Goal: Complete application form

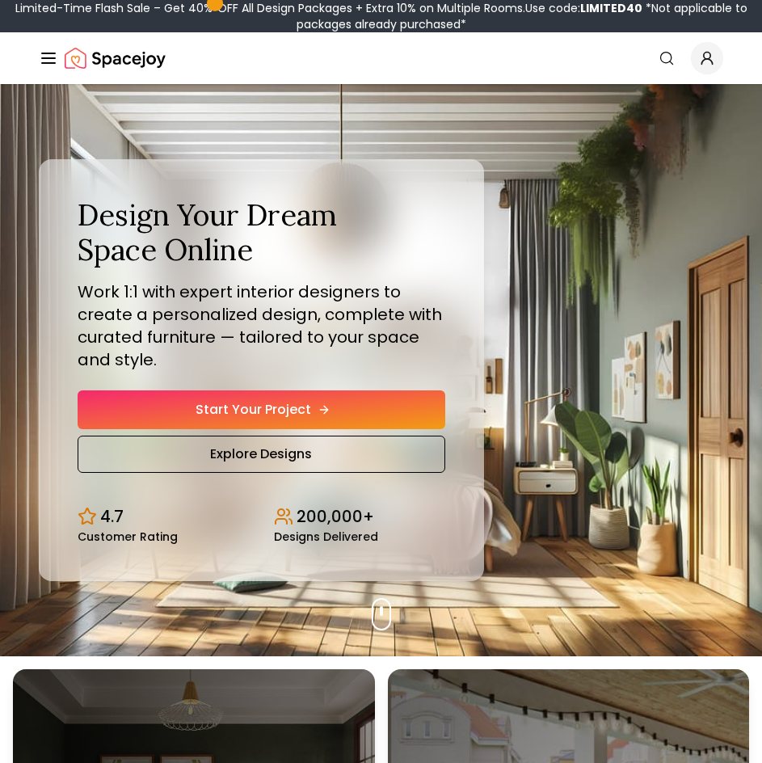
click at [425, 398] on link "Start Your Project" at bounding box center [262, 409] width 368 height 39
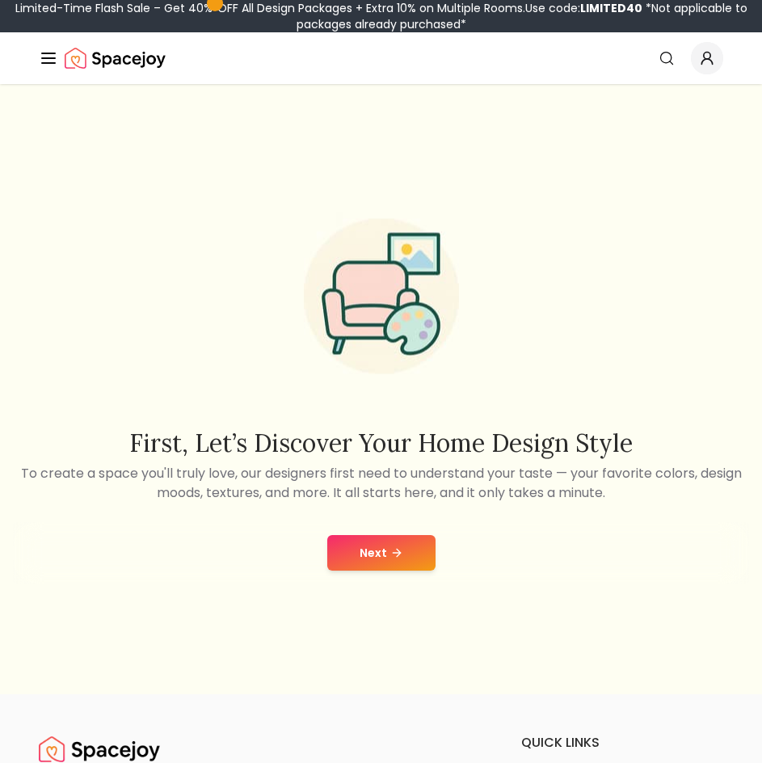
click at [374, 544] on button "Next" at bounding box center [381, 553] width 108 height 36
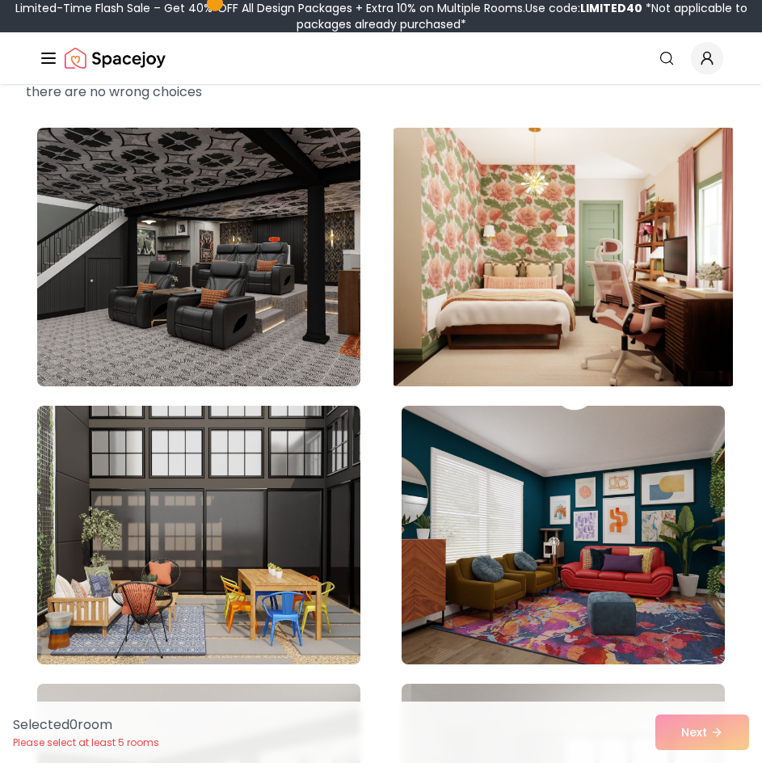
scroll to position [162, 0]
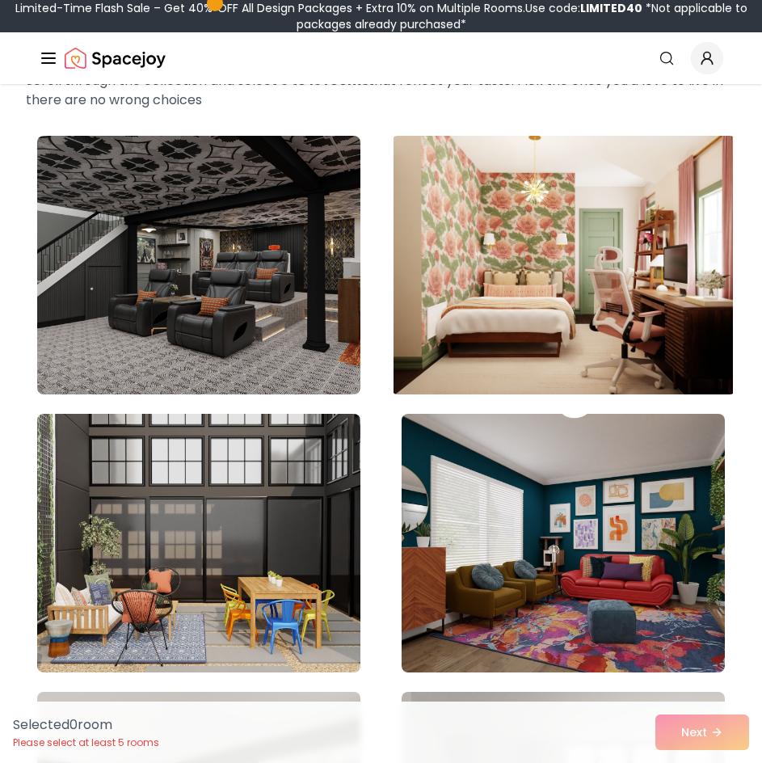
click at [506, 275] on img at bounding box center [562, 264] width 339 height 271
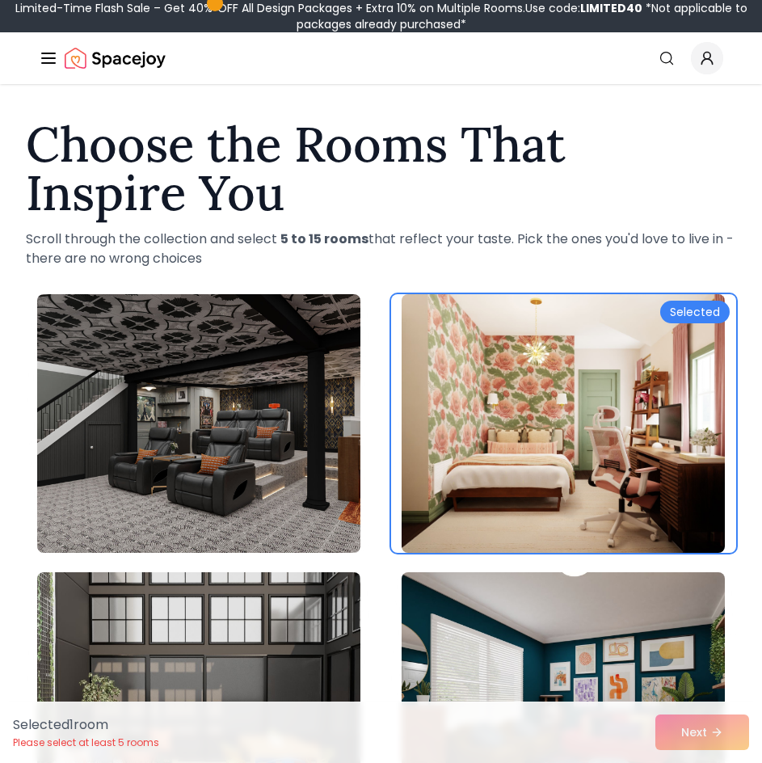
scroll to position [0, 0]
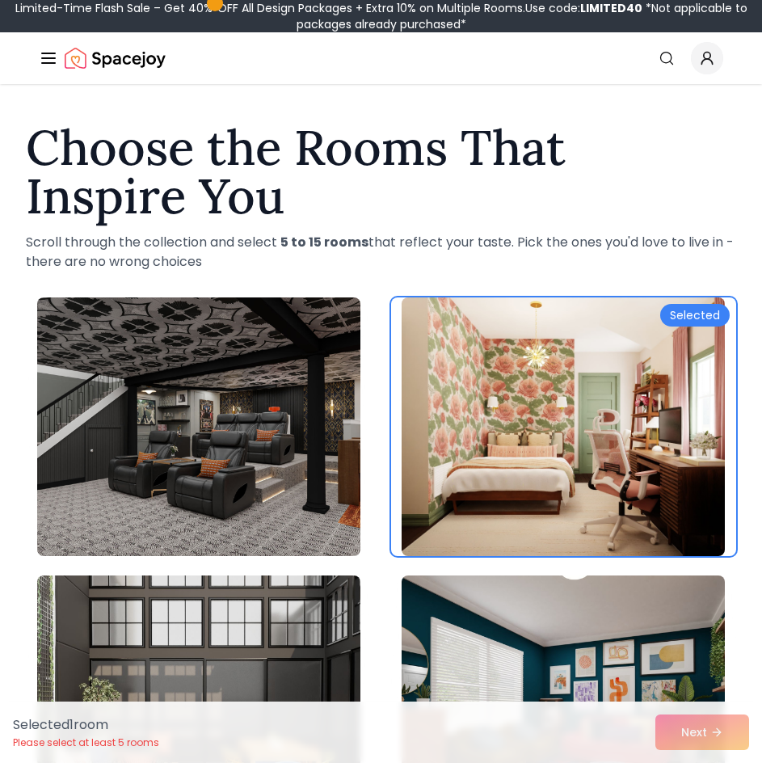
click at [501, 319] on img at bounding box center [562, 426] width 323 height 258
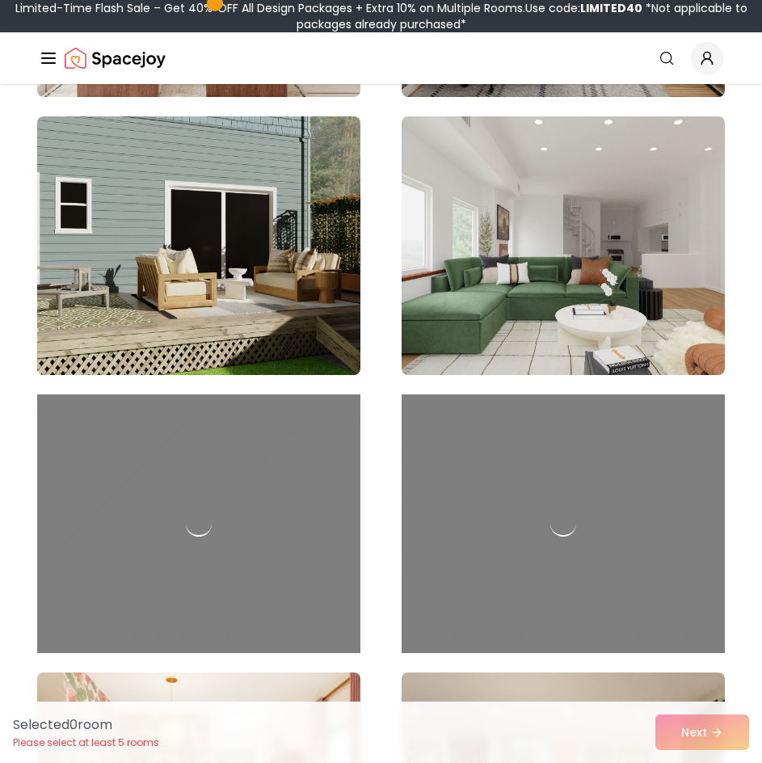
scroll to position [1696, 0]
